Goal: Check status: Check status

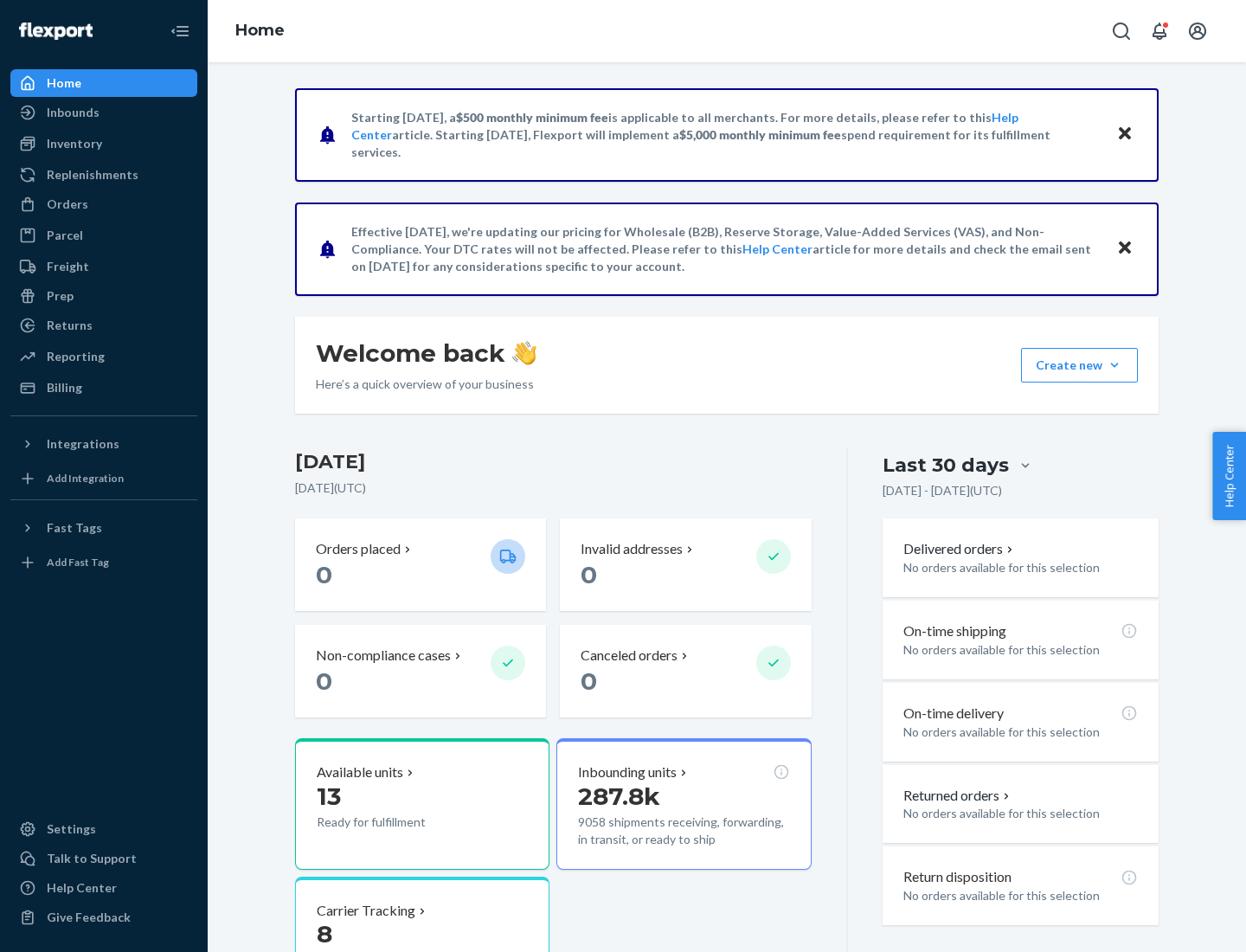
click at [1114, 366] on button "Create new Create new inbound Create new order Create new product" at bounding box center [1078, 365] width 116 height 34
click at [59, 296] on div "Prep" at bounding box center [60, 296] width 26 height 18
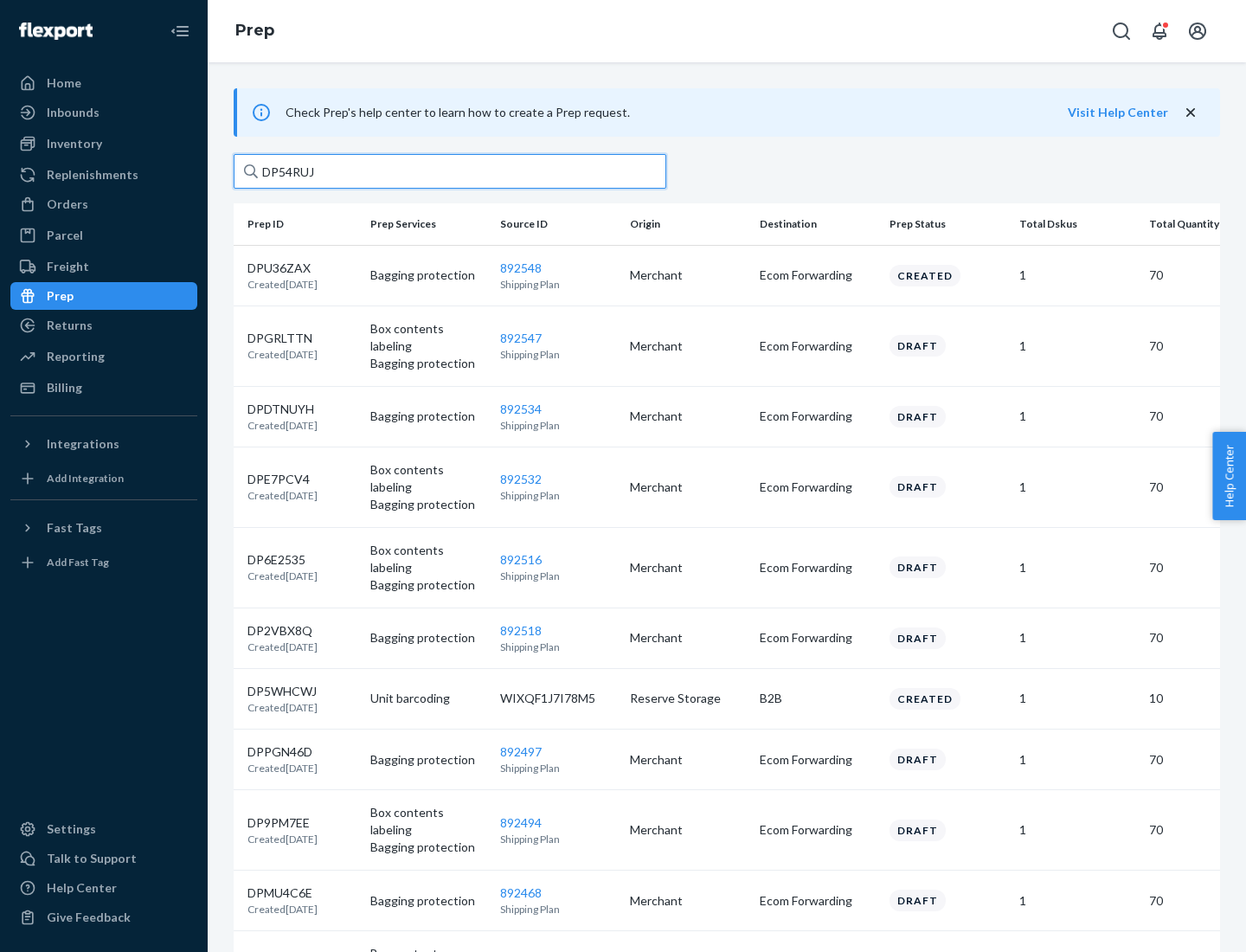
type input "DP54RUJL"
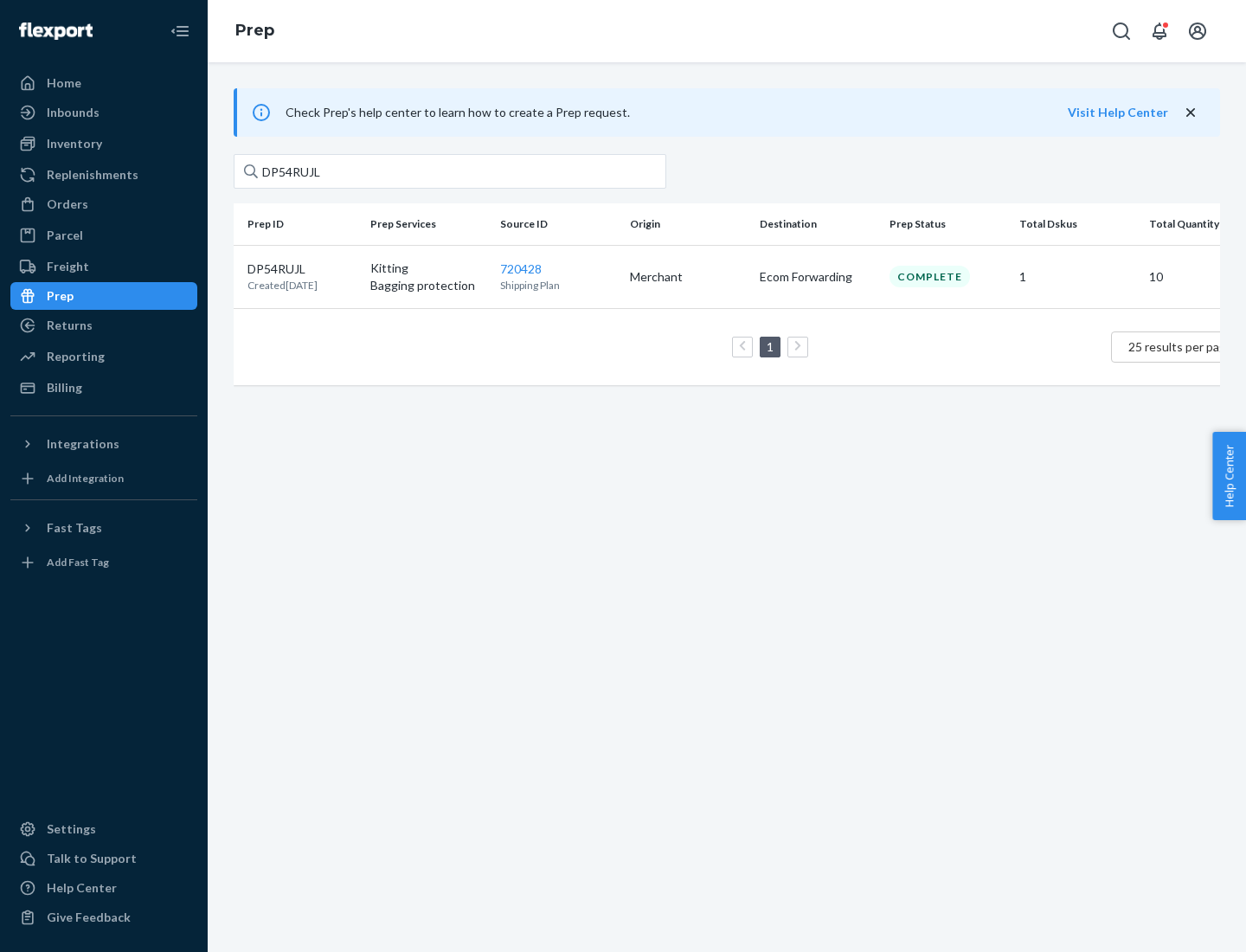
click at [302, 268] on p "DP54RUJL" at bounding box center [282, 269] width 70 height 18
